Goal: Task Accomplishment & Management: Use online tool/utility

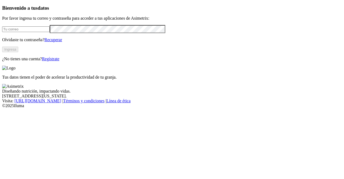
click at [40, 32] on input "email" at bounding box center [26, 29] width 48 height 6
type input "[PERSON_NAME][EMAIL_ADDRESS][PERSON_NAME][DOMAIN_NAME]"
click input "submit" at bounding box center [0, 0] width 0 height 0
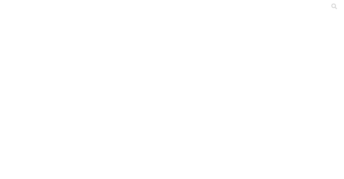
drag, startPoint x: 169, startPoint y: 67, endPoint x: 260, endPoint y: 11, distance: 107.0
